Goal: Information Seeking & Learning: Learn about a topic

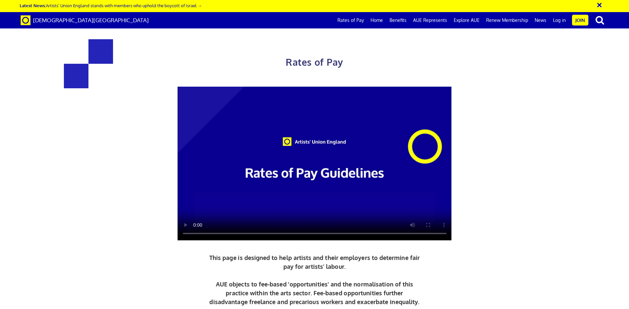
scroll to position [0, 10]
click at [401, 21] on link "Benefits" at bounding box center [398, 20] width 24 height 16
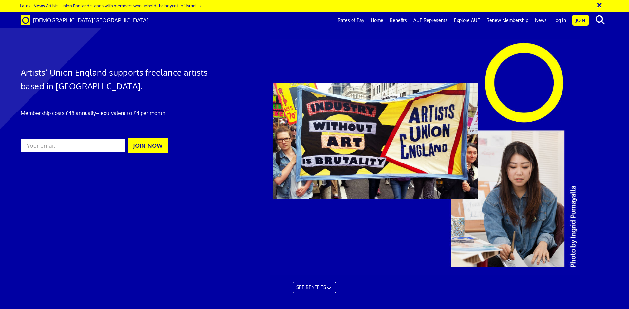
scroll to position [437, 0]
click at [380, 21] on link "Home" at bounding box center [376, 20] width 19 height 16
click at [401, 21] on link "Benefits" at bounding box center [398, 20] width 24 height 16
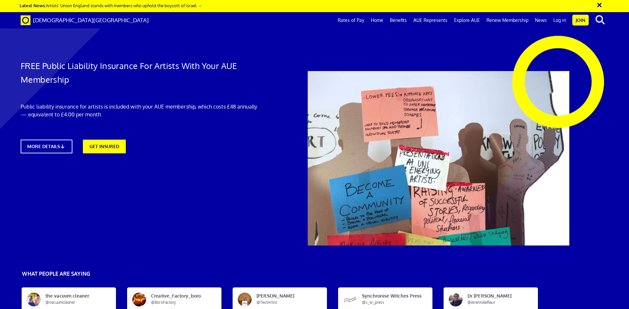
scroll to position [0, 10]
drag, startPoint x: 233, startPoint y: 259, endPoint x: 76, endPoint y: 292, distance: 161.2
click at [43, 146] on link "MORE DETAILS" at bounding box center [46, 146] width 56 height 15
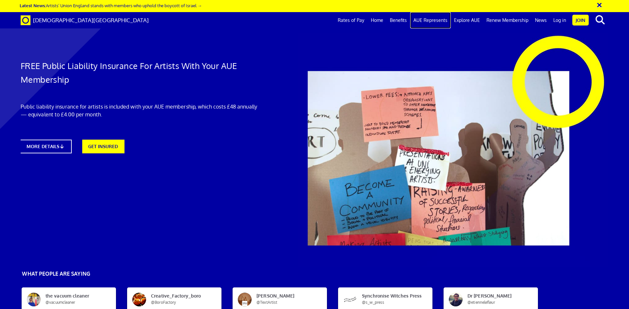
click at [430, 19] on link "AUE Represents" at bounding box center [430, 20] width 41 height 16
click at [348, 19] on link "Rates of Pay" at bounding box center [350, 20] width 33 height 16
click at [351, 22] on link "Rates of Pay" at bounding box center [350, 20] width 33 height 16
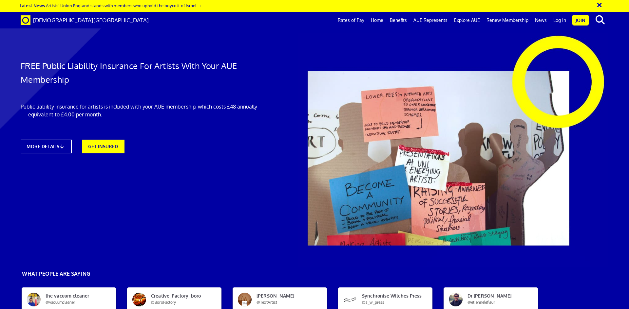
scroll to position [1554, 0]
click at [352, 22] on link "Rates of Pay" at bounding box center [350, 20] width 33 height 16
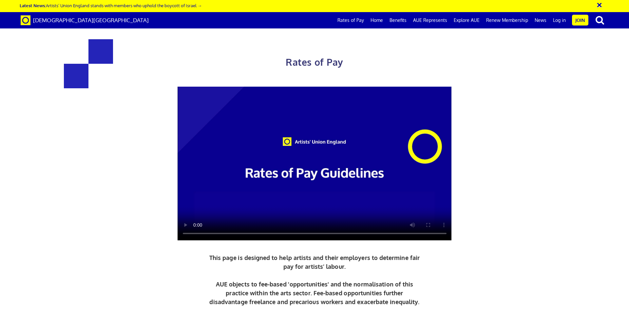
scroll to position [0, 10]
drag, startPoint x: 262, startPoint y: 284, endPoint x: 270, endPoint y: 269, distance: 16.6
click at [270, 269] on p "This page is designed to help artists and their employers to determine fair pay…" at bounding box center [315, 280] width 214 height 53
drag, startPoint x: 621, startPoint y: 223, endPoint x: 622, endPoint y: 171, distance: 51.4
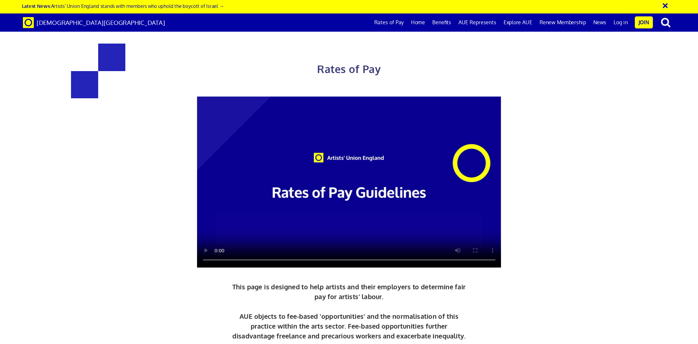
scroll to position [0, 10]
drag, startPoint x: 199, startPoint y: 273, endPoint x: 203, endPoint y: 269, distance: 5.8
click at [202, 271] on div "Rates of Pay This page is designed to help artists and their employers to deter…" at bounding box center [314, 198] width 426 height 344
drag, startPoint x: 206, startPoint y: 201, endPoint x: 194, endPoint y: 214, distance: 16.9
click at [206, 203] on video at bounding box center [314, 164] width 274 height 154
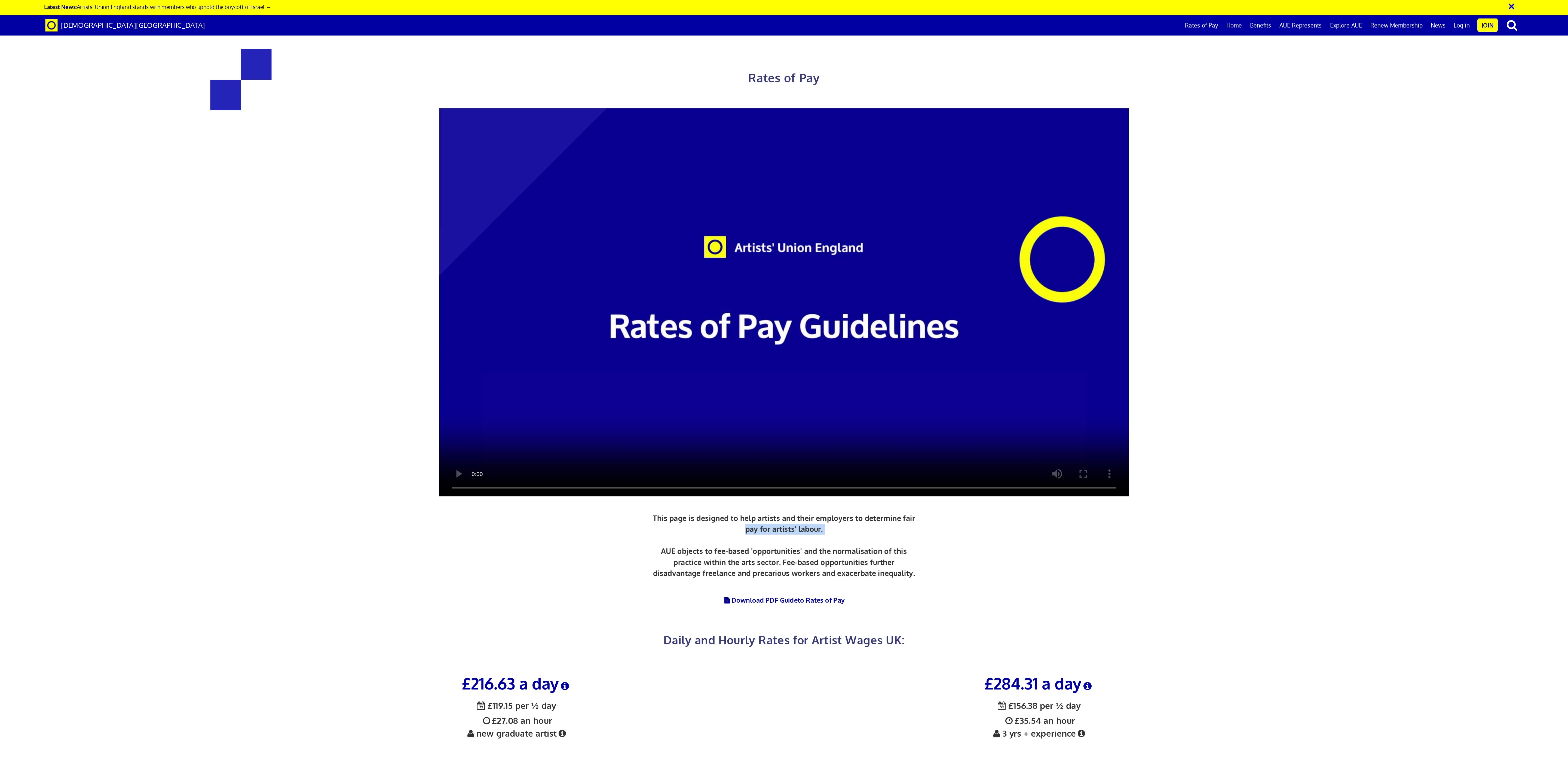
scroll to position [0, 0]
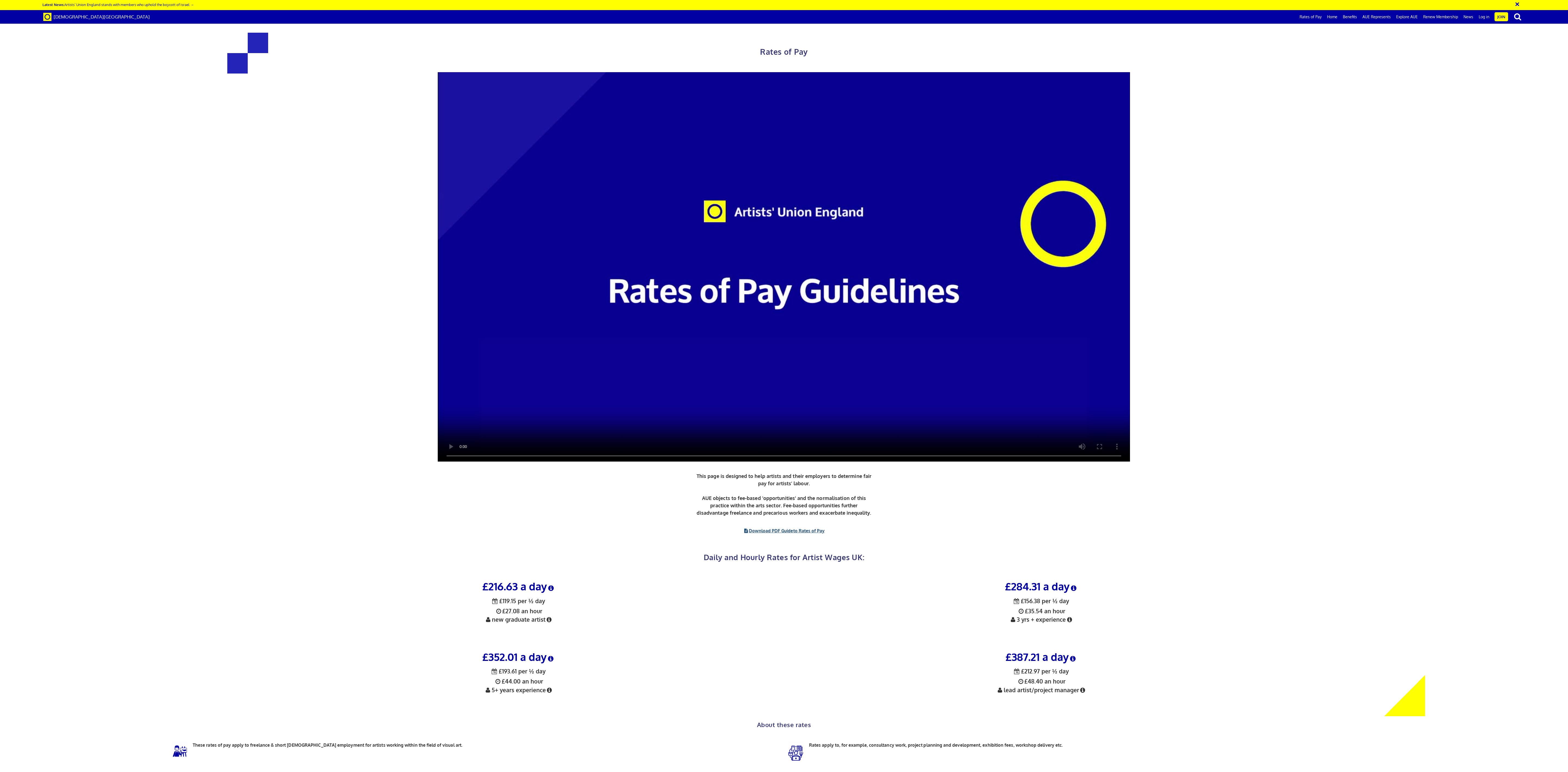
drag, startPoint x: 491, startPoint y: 2, endPoint x: 802, endPoint y: 530, distance: 612.8
click at [522, 257] on div "Rates of Pay This page is designed to help artists and their employers to deter…" at bounding box center [784, 295] width 1051 height 548
drag, startPoint x: 745, startPoint y: 529, endPoint x: 742, endPoint y: 529, distance: 3.0
click at [522, 257] on icon at bounding box center [746, 531] width 6 height 4
